Goal: Task Accomplishment & Management: Manage account settings

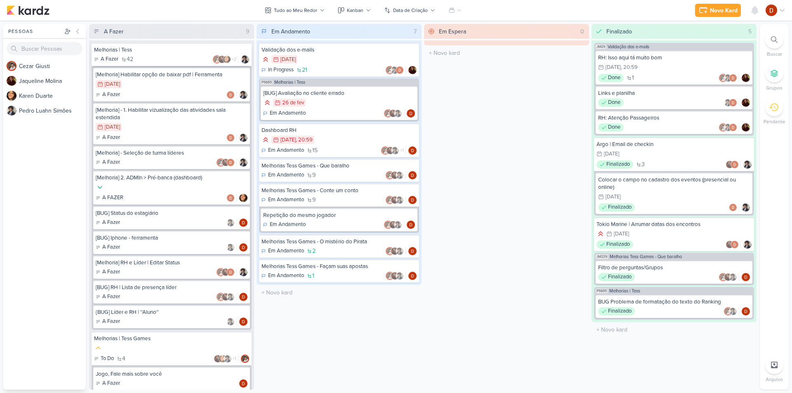
click at [164, 58] on div "A Fazer 42 +2" at bounding box center [171, 59] width 155 height 8
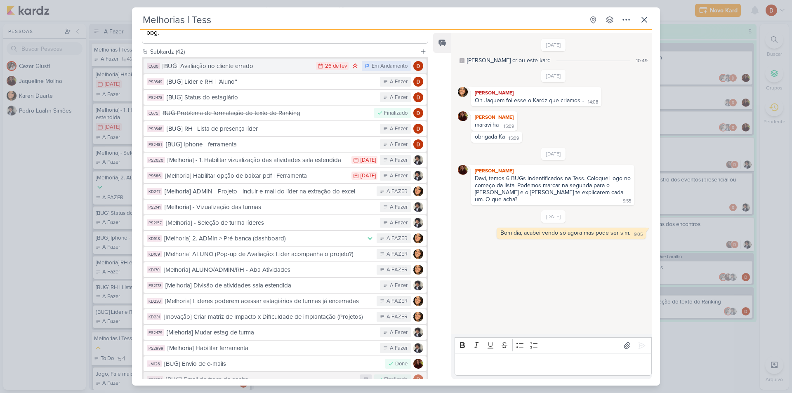
scroll to position [41, 0]
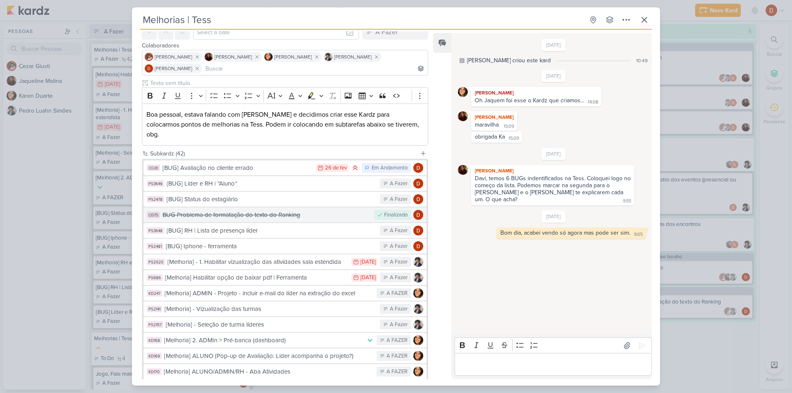
click at [258, 210] on div "BUG Problema de formatação do texto do Ranking" at bounding box center [267, 214] width 208 height 9
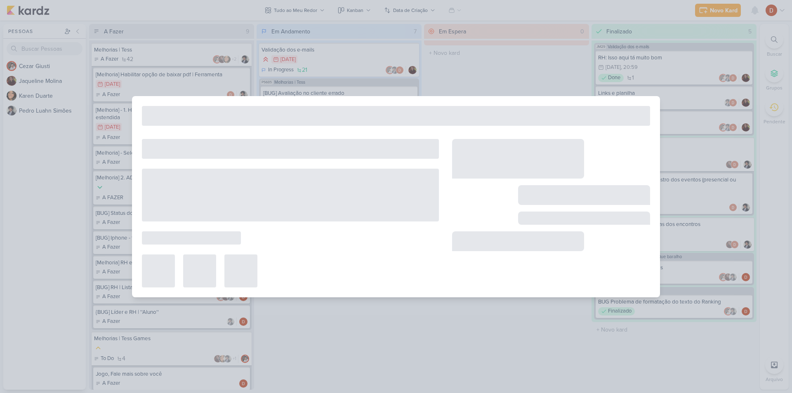
type input "BUG Problema de formatação do texto do Ranking"
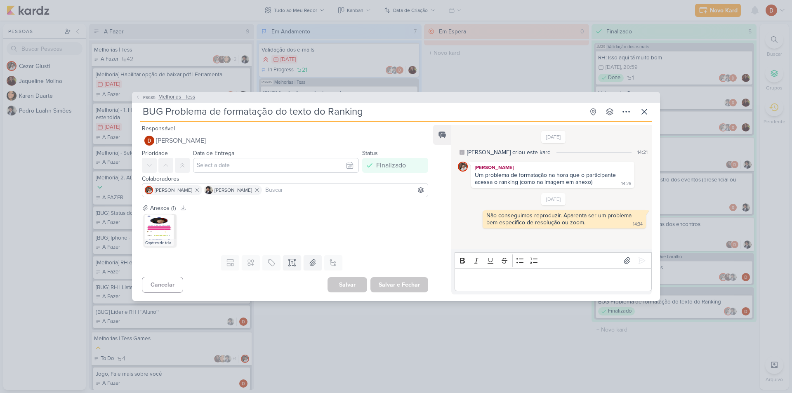
click at [140, 95] on button "PS685 Melhorias | Tess" at bounding box center [165, 97] width 60 height 8
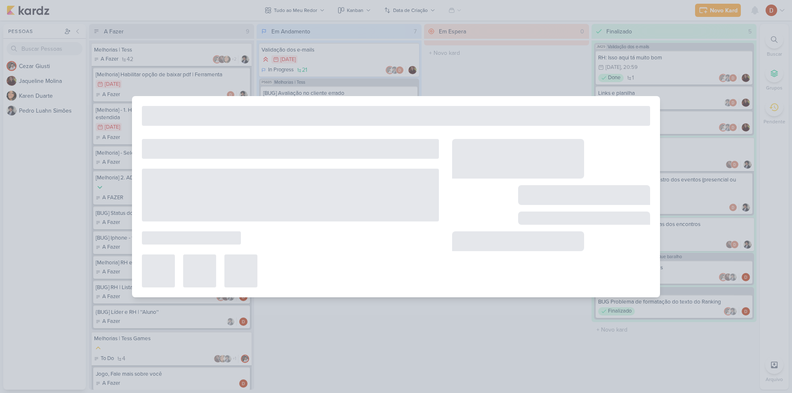
type input "Melhorias | Tess"
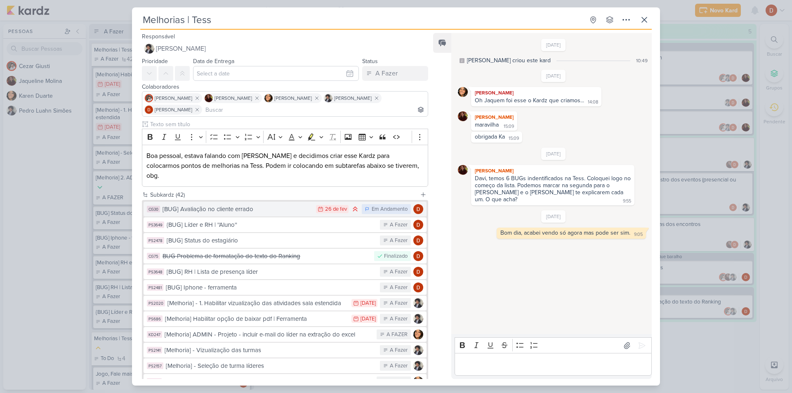
click at [262, 205] on div "[BUG] Avaliação no cliente errado" at bounding box center [237, 209] width 149 height 9
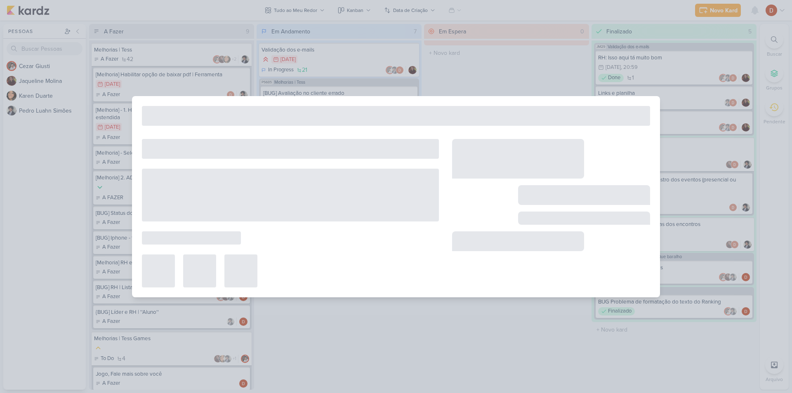
type input "[BUG] Avaliação no cliente errado"
type input "[DATE] 23:59"
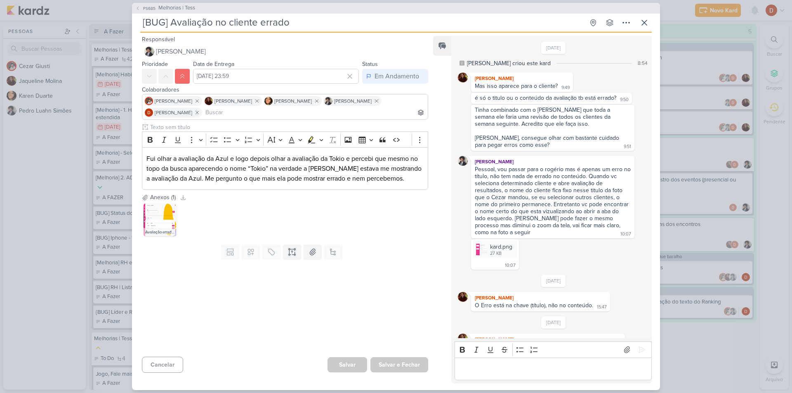
scroll to position [150, 0]
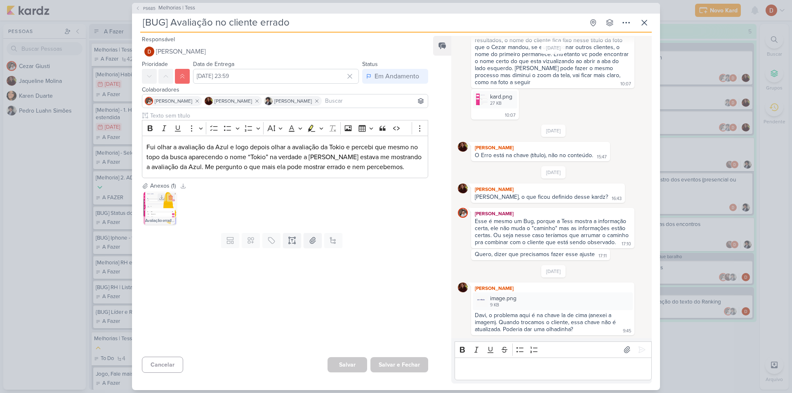
click at [153, 205] on img at bounding box center [160, 208] width 33 height 33
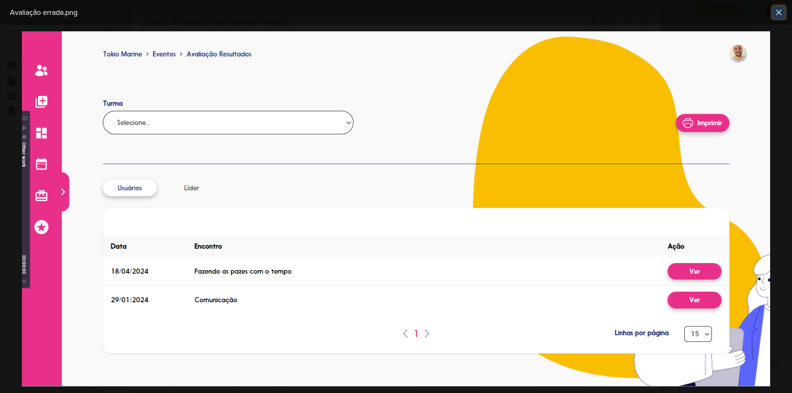
click at [781, 12] on icon at bounding box center [779, 12] width 10 height 10
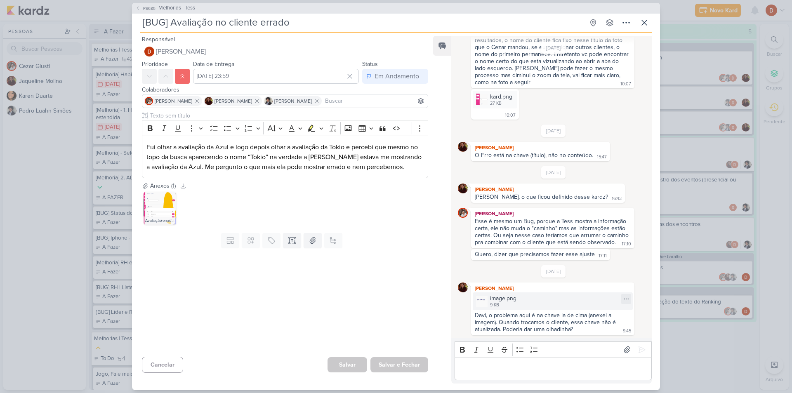
click at [489, 303] on div "image.png 9 KB" at bounding box center [553, 302] width 160 height 18
